Goal: Check status: Check status

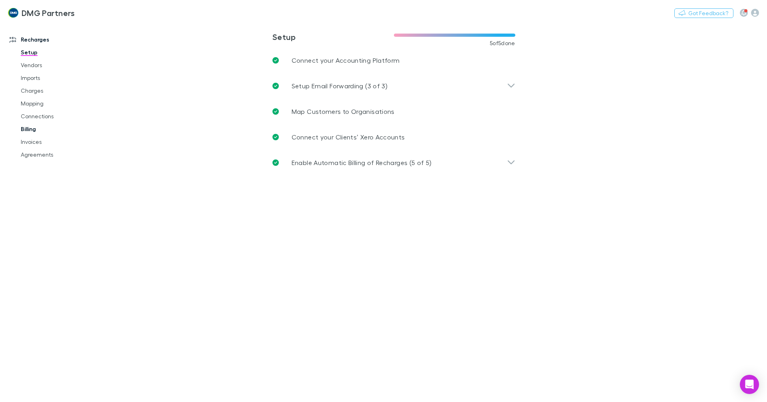
click at [21, 127] on link "Billing" at bounding box center [60, 129] width 95 height 13
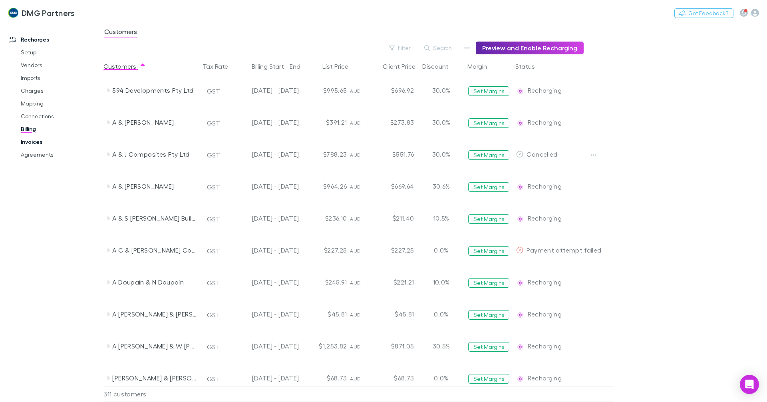
click at [26, 141] on link "Invoices" at bounding box center [60, 141] width 95 height 13
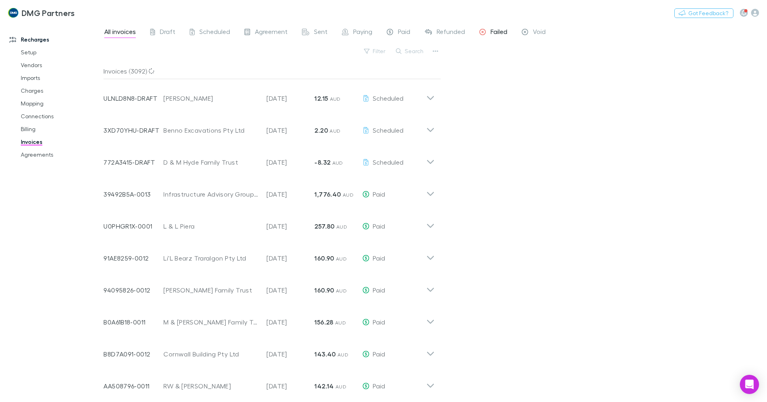
click at [492, 33] on span "Failed" at bounding box center [498, 33] width 17 height 10
